Goal: Check status: Check status

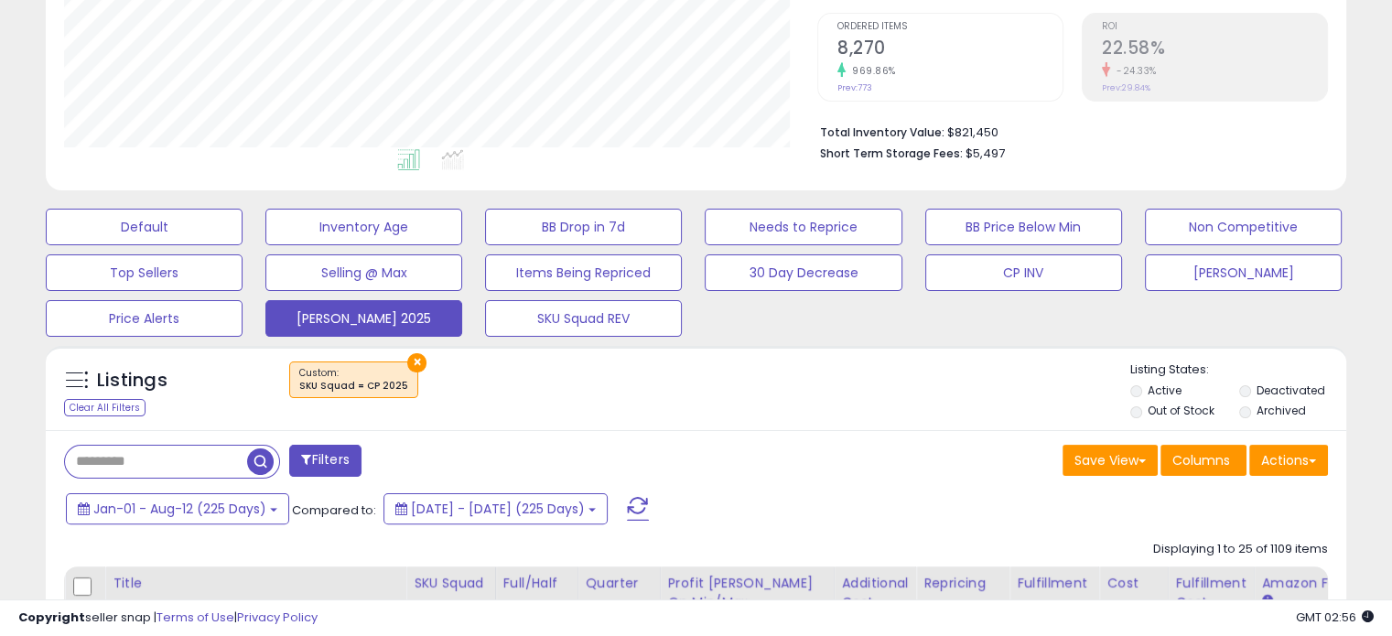
scroll to position [374, 752]
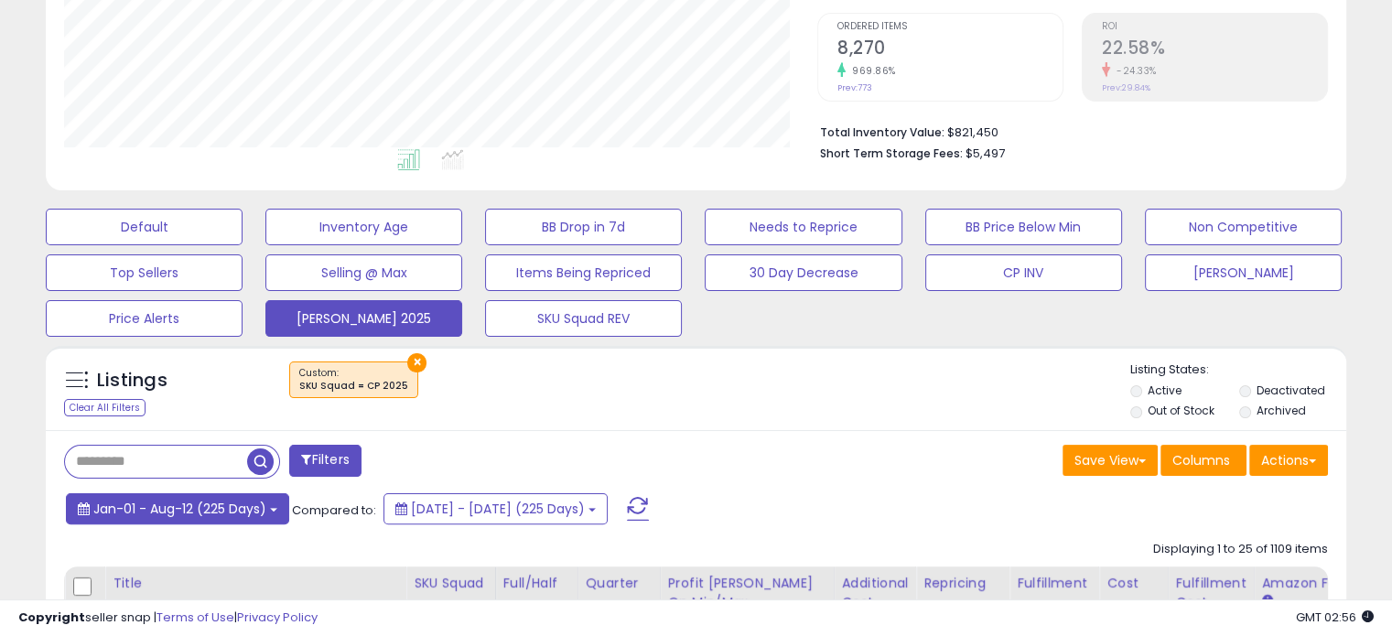
click at [239, 512] on span "Jan-01 - Aug-12 (225 Days)" at bounding box center [179, 509] width 173 height 18
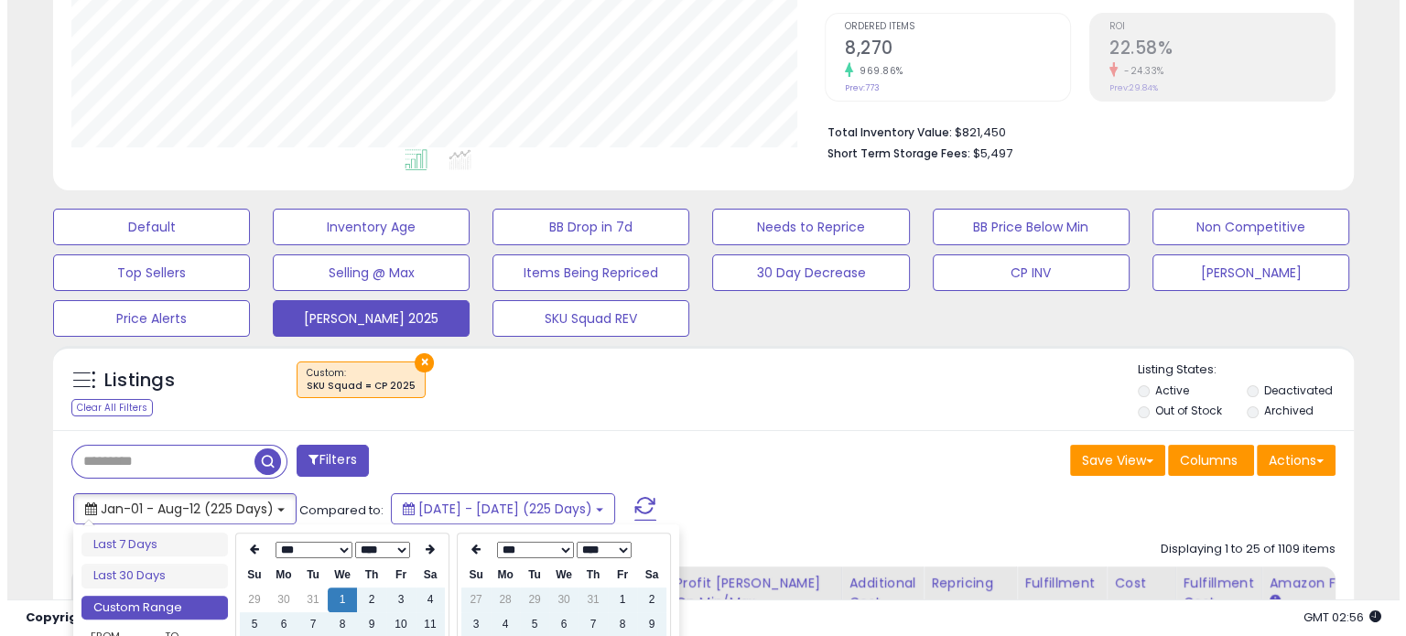
scroll to position [581, 0]
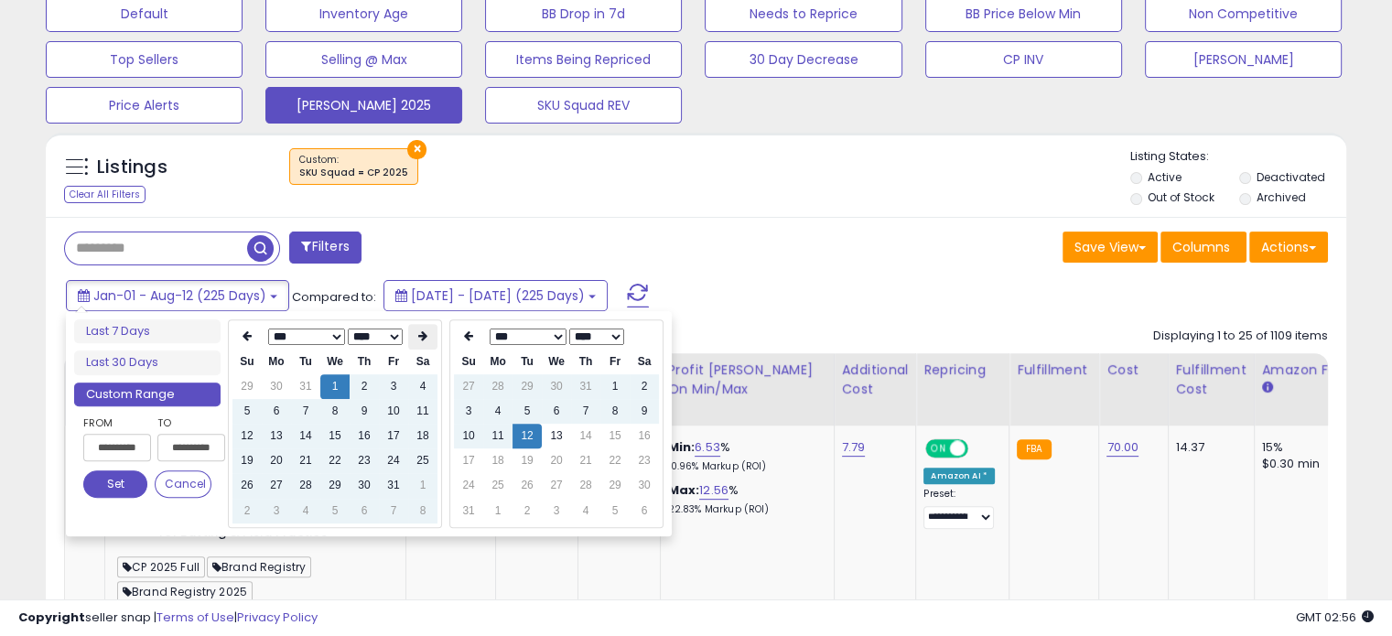
click at [423, 346] on th at bounding box center [422, 337] width 29 height 26
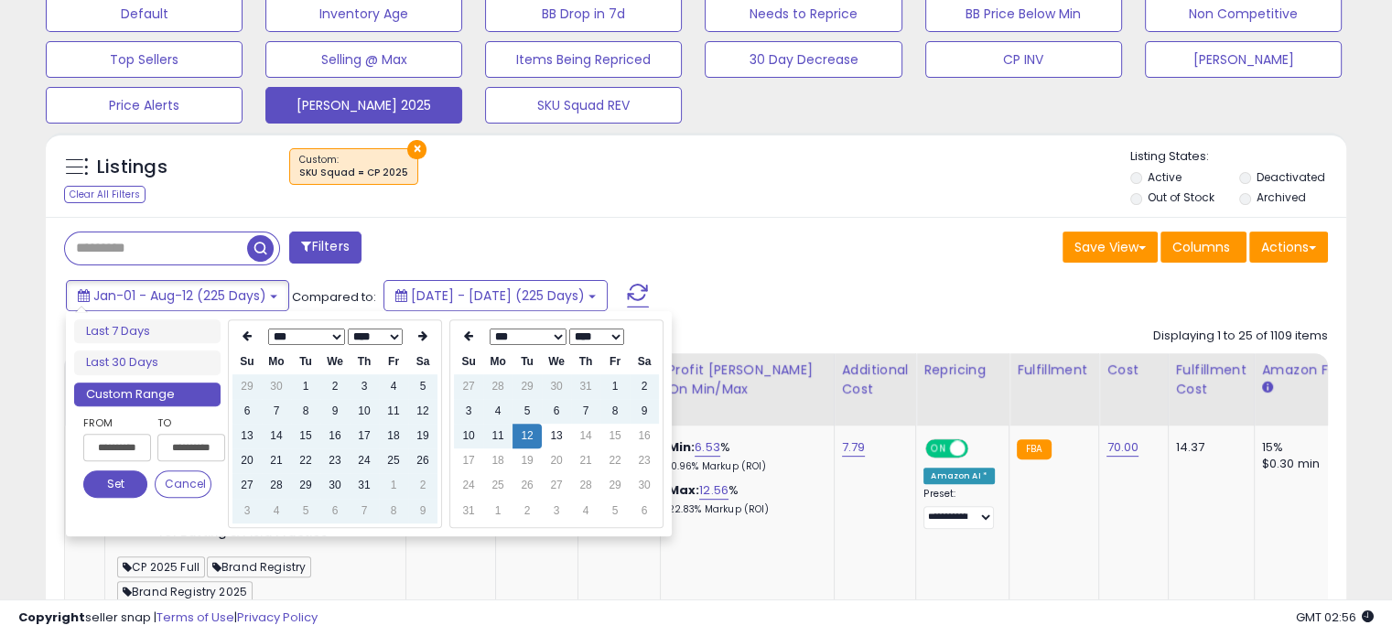
click at [423, 346] on th at bounding box center [422, 337] width 29 height 26
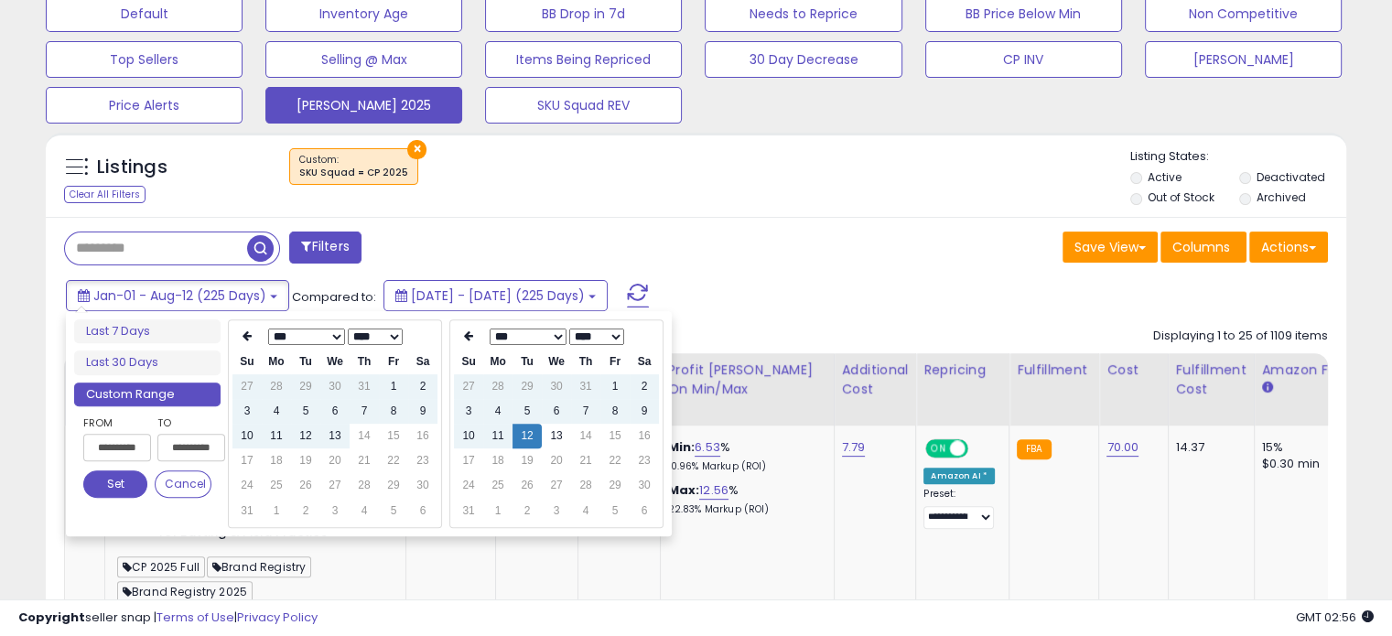
click at [423, 346] on th at bounding box center [422, 337] width 29 height 26
click at [308, 432] on td "12" at bounding box center [305, 436] width 29 height 25
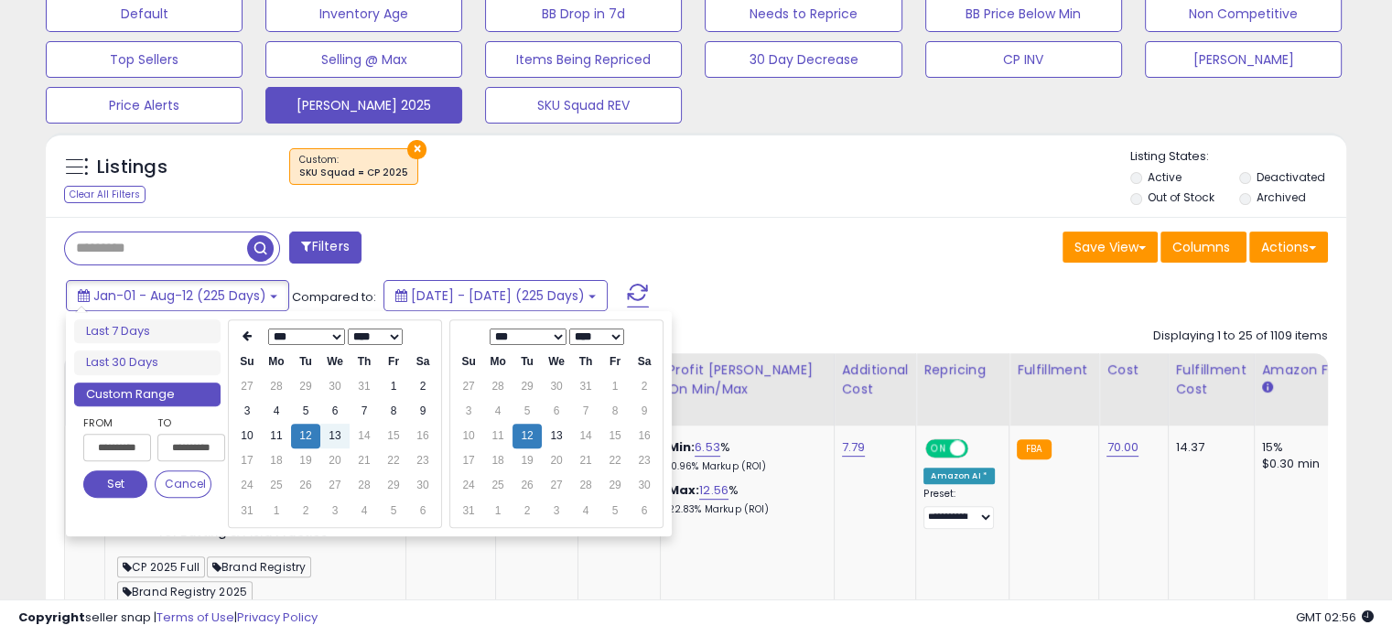
type input "**********"
click at [121, 486] on button "Set" at bounding box center [115, 483] width 64 height 27
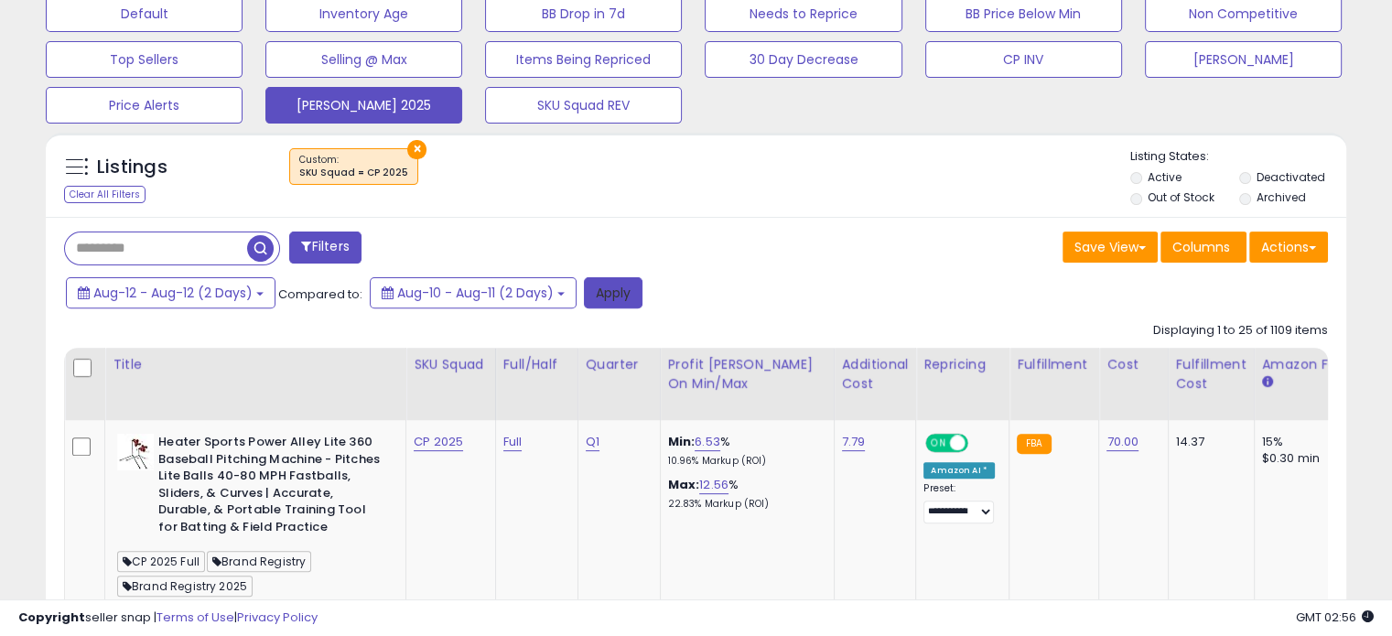
click at [622, 280] on button "Apply" at bounding box center [613, 292] width 59 height 31
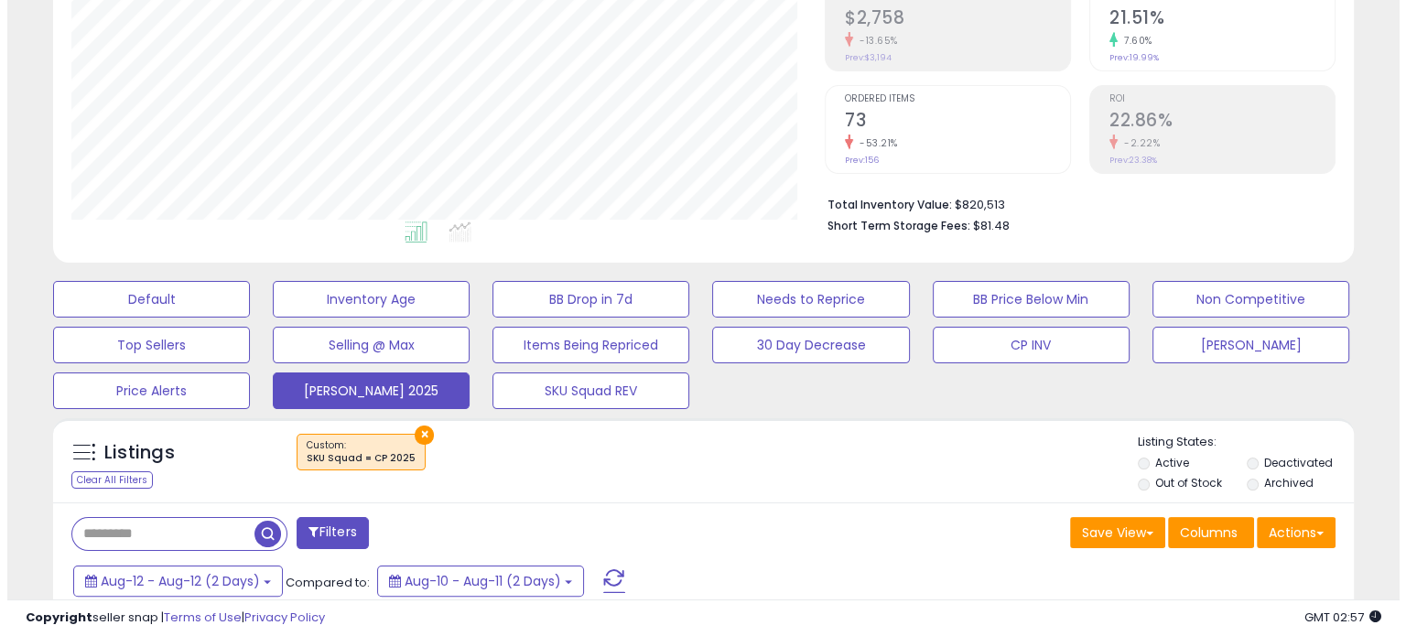
scroll to position [390, 0]
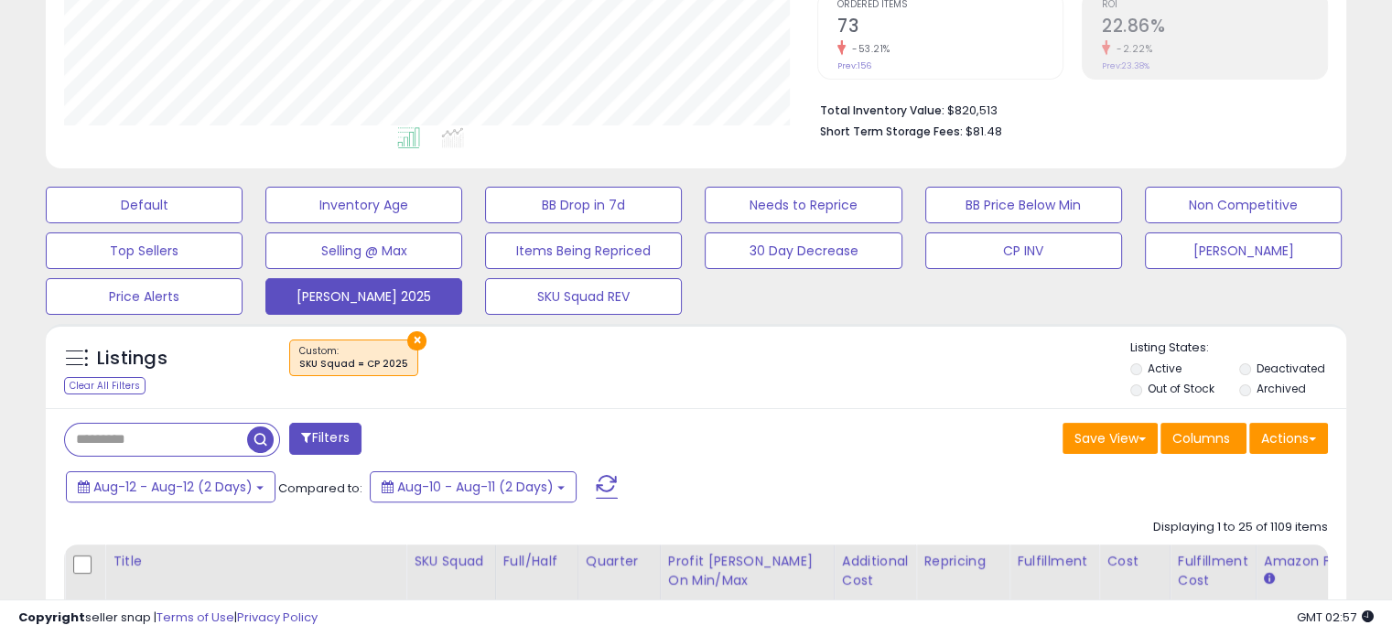
click at [608, 482] on span at bounding box center [607, 487] width 22 height 24
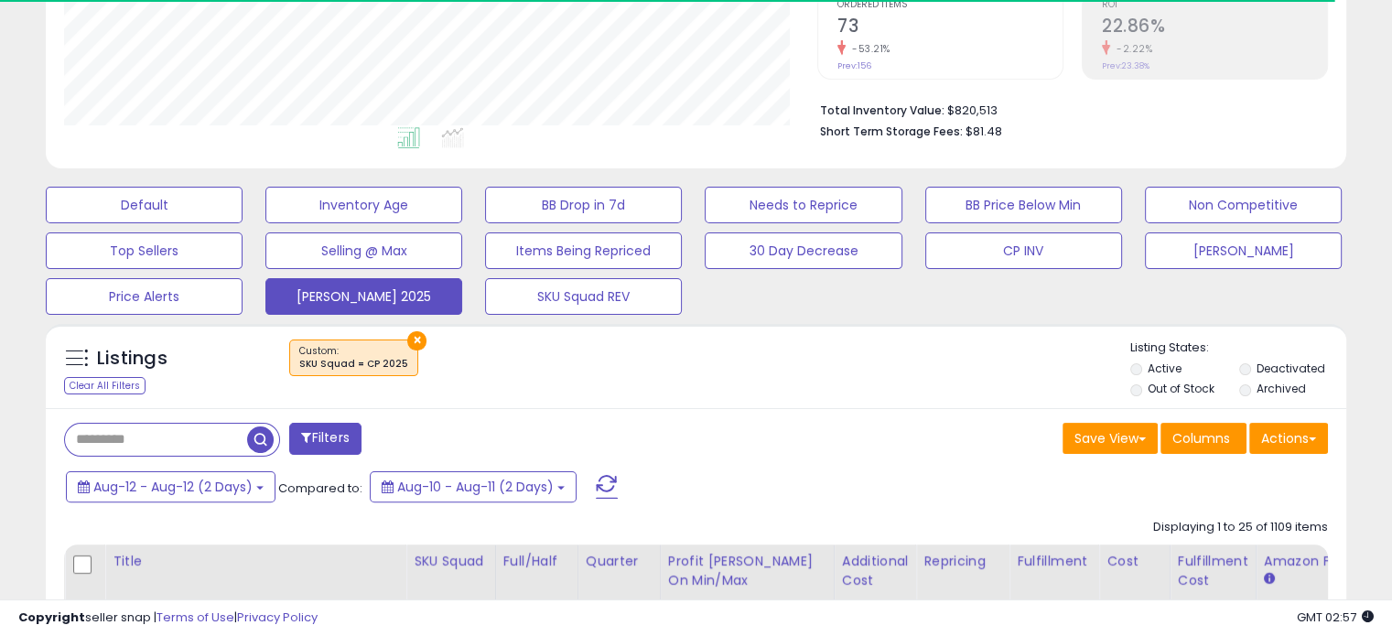
scroll to position [374, 752]
